Goal: Obtain resource: Obtain resource

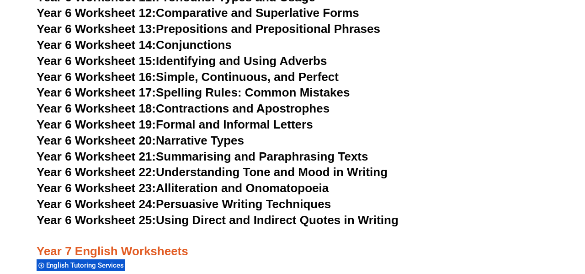
scroll to position [5700, 0]
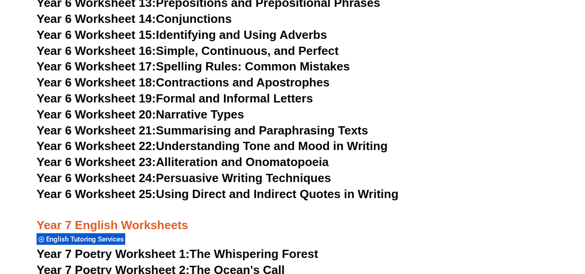
click at [220, 171] on link "Year 6 Worksheet 24: Persuasive Writing Techniques" at bounding box center [184, 178] width 294 height 14
click at [451, 75] on h3 "Year 6 Worksheet 18: Contractions and Apostrophes" at bounding box center [293, 83] width 512 height 16
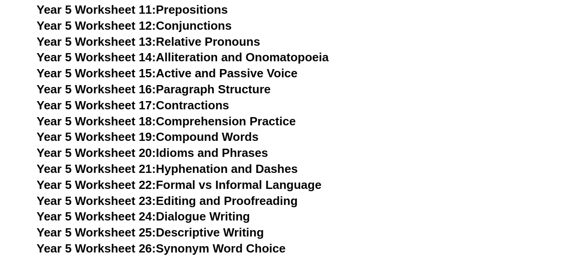
scroll to position [4931, 0]
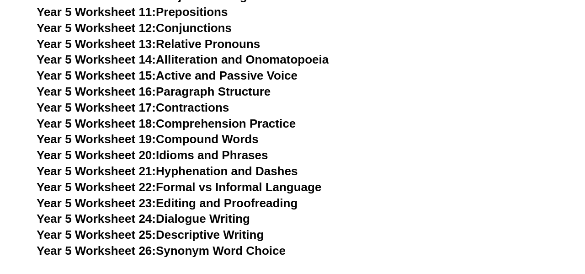
click at [235, 232] on link "Year 5 Worksheet 25: Descriptive Writing" at bounding box center [150, 235] width 227 height 14
click at [329, 89] on h3 "Year 5 Worksheet 16: Paragraph Structure" at bounding box center [293, 92] width 512 height 16
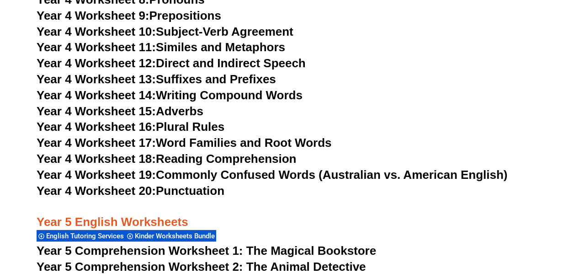
scroll to position [4309, 0]
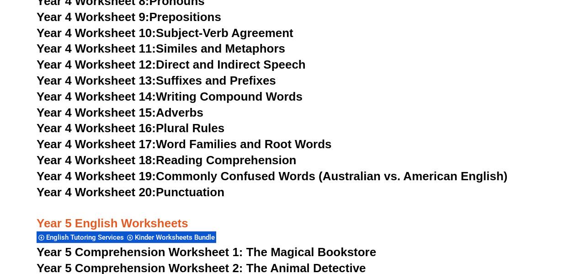
click at [191, 193] on link "Year 4 Worksheet 20: Punctuation" at bounding box center [131, 192] width 188 height 14
click at [258, 32] on link "Year 4 Worksheet 10: Subject-Verb Agreement" at bounding box center [165, 33] width 257 height 14
click at [364, 54] on h3 "Year 4 Worksheet 11: Similes and Metaphors" at bounding box center [293, 49] width 512 height 16
click at [241, 177] on link "Year 4 Worksheet 19: Commonly Confused Words (Australian vs. American English)" at bounding box center [272, 176] width 471 height 14
click at [436, 59] on h3 "Year 4 Worksheet 12: Direct and Indirect Speech" at bounding box center [293, 65] width 512 height 16
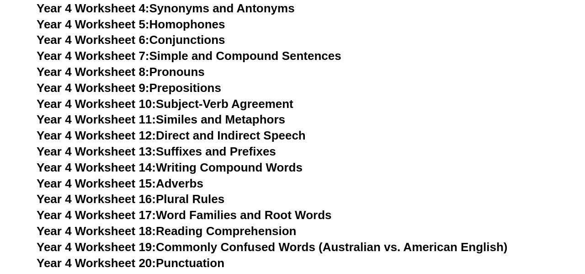
scroll to position [4236, 0]
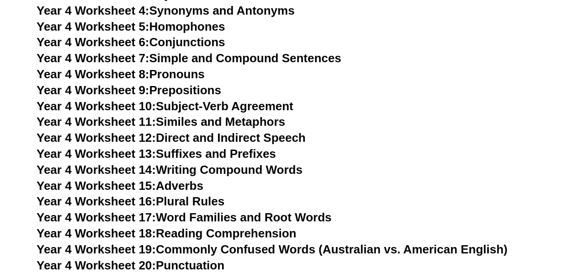
click at [277, 58] on link "Year 4 Worksheet 7: Simple and Compound Sentences" at bounding box center [189, 58] width 305 height 14
click at [424, 63] on h3 "Year 4 Worksheet 7: Simple and Compound Sentences" at bounding box center [293, 59] width 512 height 16
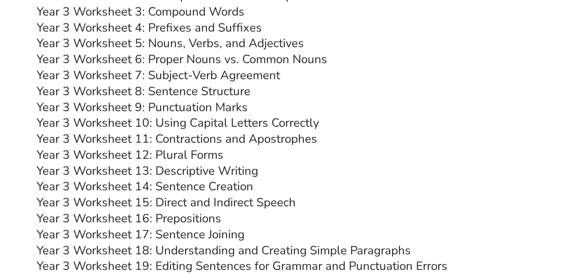
scroll to position [3541, 0]
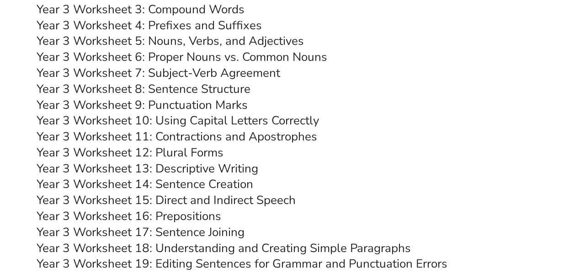
click at [241, 166] on link "Year 3 Worksheet 13: Descriptive Writing" at bounding box center [148, 169] width 222 height 16
click at [355, 71] on h3 "Year 3 Worksheet 7: Subject-Verb Agreement" at bounding box center [293, 73] width 512 height 16
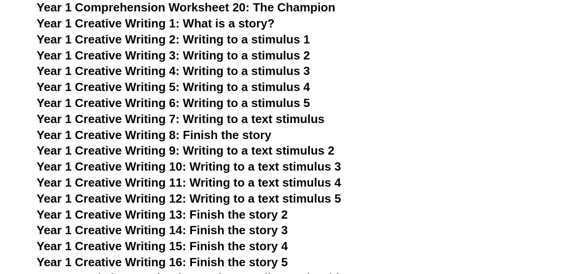
scroll to position [1602, 0]
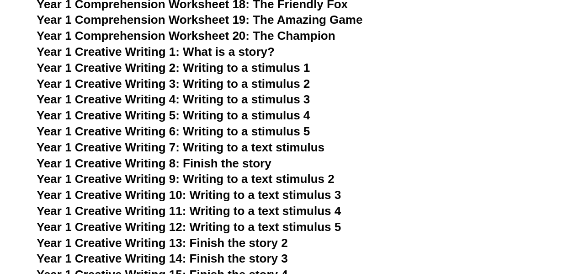
click at [188, 51] on span "Year 1 Creative Writing 1: What is a story?" at bounding box center [156, 52] width 238 height 14
click at [279, 69] on span "Year 1 Creative Writing 2: Writing to a stimulus 1" at bounding box center [173, 68] width 273 height 14
click at [273, 86] on span "Year 1 Creative Writing 3: Writing to a stimulus 2" at bounding box center [173, 84] width 273 height 14
click at [273, 99] on span "Year 1 Creative Writing 4: Writing to a stimulus 3" at bounding box center [173, 99] width 273 height 14
click at [254, 117] on span "Year 1 Creative Writing 5: Writing to a stimulus 4" at bounding box center [173, 115] width 273 height 14
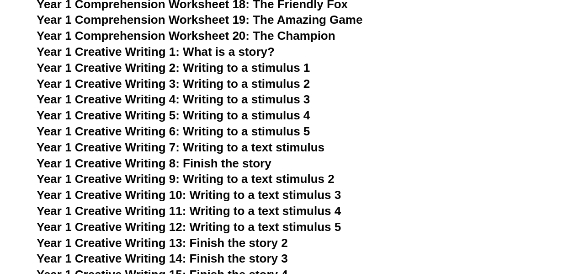
click at [198, 132] on span "Year 1 Creative Writing 6: Writing to a stimulus 5" at bounding box center [173, 131] width 273 height 14
click at [233, 151] on span "Year 1 Creative Writing 7: Writing to a text stimulus" at bounding box center [181, 147] width 288 height 14
click at [257, 161] on span "Year 1 Creative Writing 8: Finish the story" at bounding box center [154, 163] width 235 height 14
click at [389, 138] on h3 "Year 1 Creative Writing 6: Writing to a stimulus 5" at bounding box center [293, 132] width 512 height 16
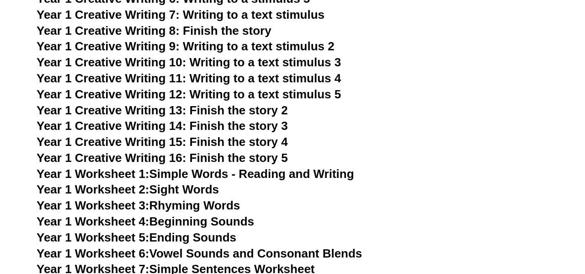
scroll to position [1749, 0]
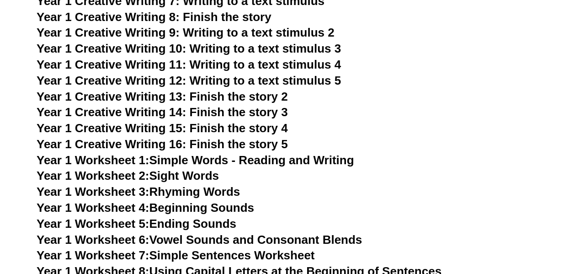
click at [297, 35] on span "Year 1 Creative Writing 9: Writing to a text stimulus 2" at bounding box center [186, 33] width 298 height 14
click at [264, 97] on span "Year 1 Creative Writing 13: Finish the story 2" at bounding box center [163, 97] width 252 height 14
click at [300, 51] on span "Year 1 Creative Writing 10: Writing to a text stimulus 3" at bounding box center [189, 49] width 305 height 14
click at [268, 50] on span "Year 1 Creative Writing 10: Writing to a text stimulus 3" at bounding box center [189, 49] width 305 height 14
click at [257, 68] on span "Year 1 Creative Writing 11: Writing to a text stimulus 4" at bounding box center [189, 65] width 305 height 14
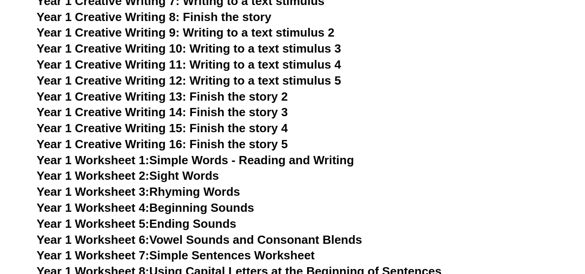
click at [263, 132] on span "Year 1 Creative Writing 15: Finish the story 4" at bounding box center [163, 128] width 252 height 14
click at [290, 81] on span "Year 1 Creative Writing 12: Writing to a text stimulus 5" at bounding box center [189, 81] width 305 height 14
click at [270, 145] on span "Year 1 Creative Writing 16: Finish the story 5" at bounding box center [163, 144] width 252 height 14
click at [303, 183] on h3 "Year 1 Worksheet 2: Sight Words" at bounding box center [293, 176] width 512 height 16
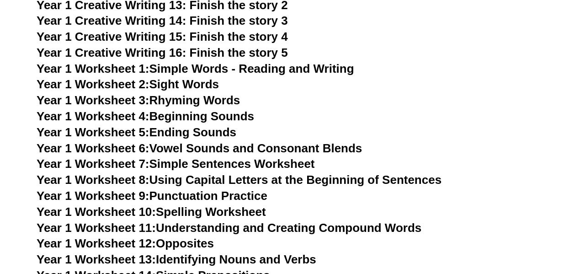
scroll to position [1858, 0]
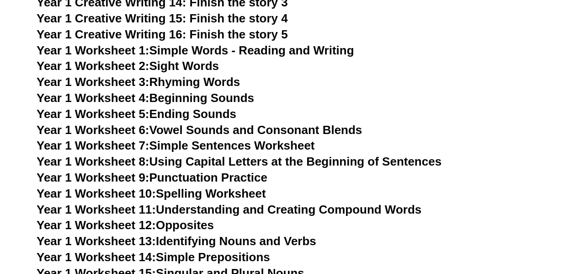
click at [245, 98] on link "Year 1 Worksheet 4: Beginning Sounds" at bounding box center [146, 98] width 218 height 14
click at [306, 184] on h3 "Year 1 Worksheet 9: Punctuation Practice" at bounding box center [293, 178] width 512 height 16
click at [305, 183] on h3 "Year 1 Worksheet 9: Punctuation Practice" at bounding box center [293, 178] width 512 height 16
click at [505, 86] on h3 "Year 1 Worksheet 3: Rhyming Words" at bounding box center [293, 83] width 512 height 16
